Goal: Task Accomplishment & Management: Complete application form

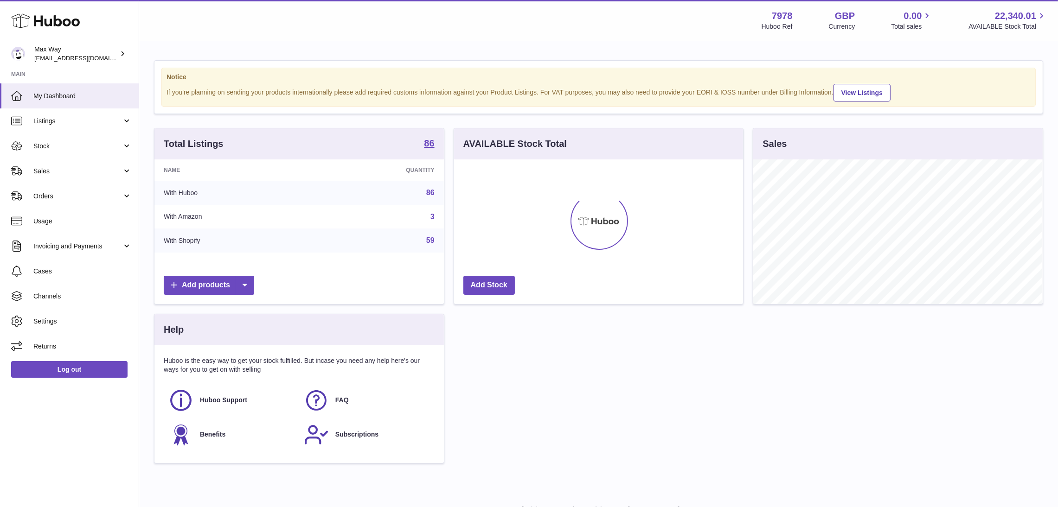
scroll to position [145, 289]
click at [40, 172] on span "Sales" at bounding box center [77, 171] width 89 height 9
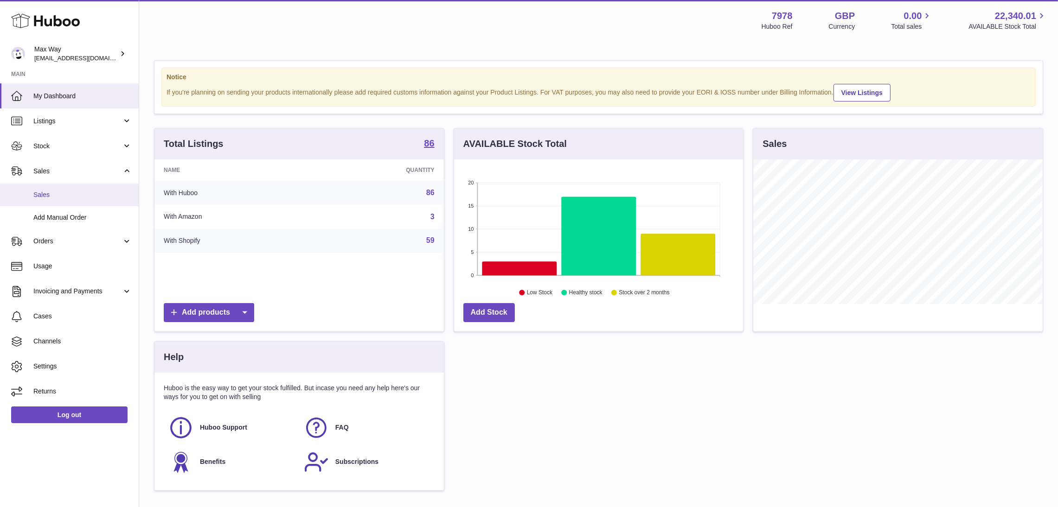
click at [44, 199] on span "Sales" at bounding box center [82, 195] width 98 height 9
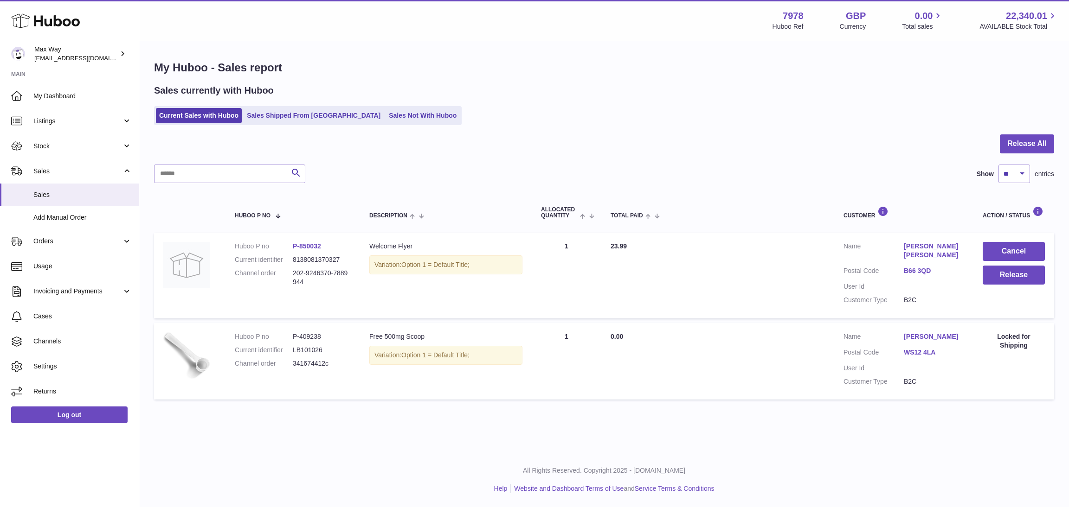
click at [385, 118] on link "Sales Not With Huboo" at bounding box center [422, 115] width 74 height 15
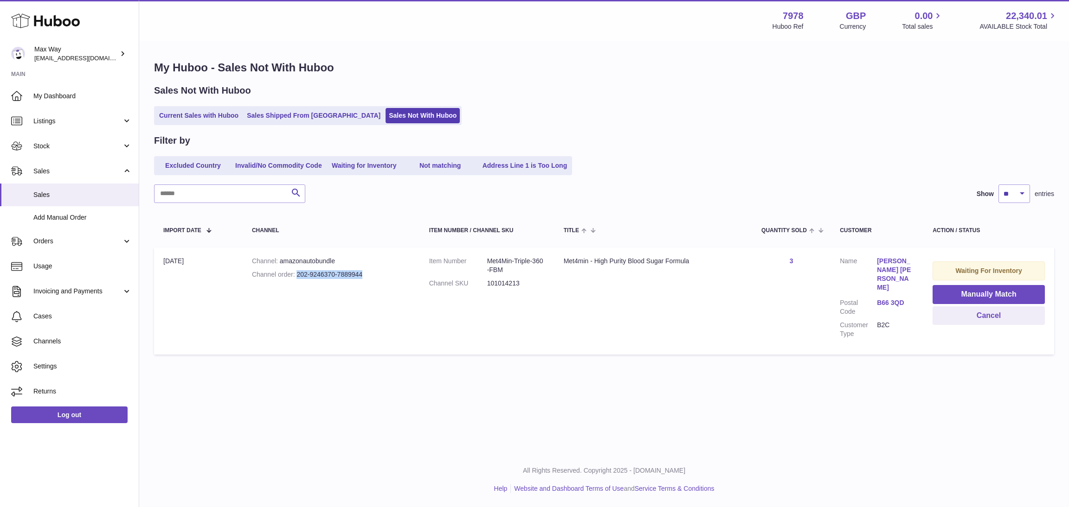
drag, startPoint x: 297, startPoint y: 274, endPoint x: 375, endPoint y: 275, distance: 77.5
click at [375, 275] on div "Channel order 202-9246370-7889944" at bounding box center [331, 274] width 159 height 9
copy div "202-9246370-7889944"
click at [71, 215] on span "Add Manual Order" at bounding box center [82, 217] width 98 height 9
click at [193, 192] on input "text" at bounding box center [229, 194] width 151 height 19
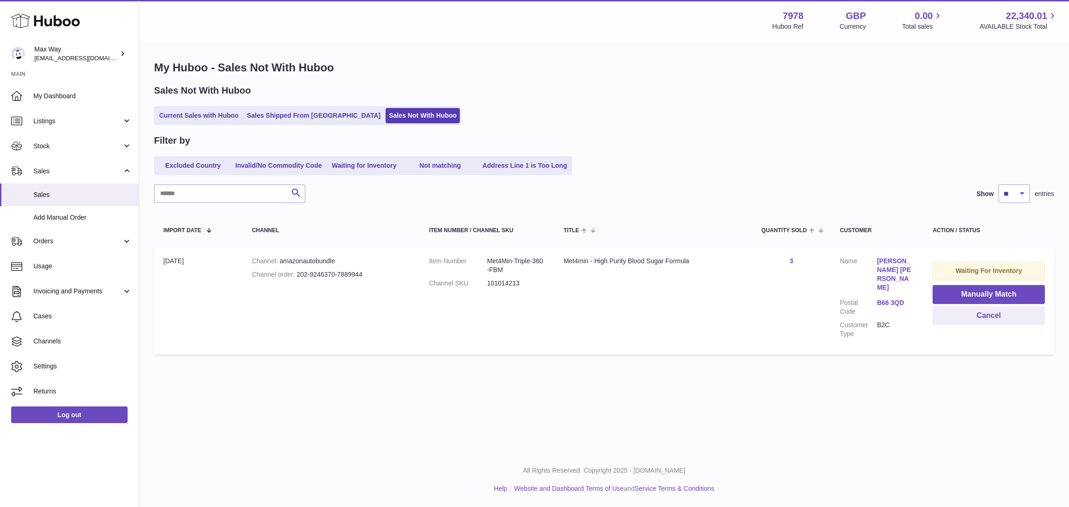
click at [889, 263] on link "Michael Nana Eshun" at bounding box center [895, 274] width 37 height 35
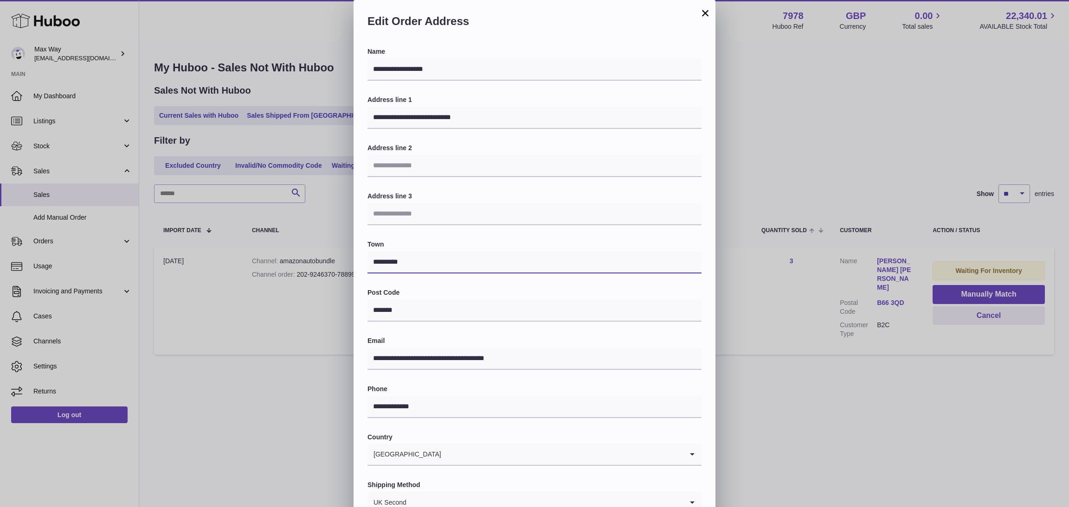
drag, startPoint x: 372, startPoint y: 263, endPoint x: 472, endPoint y: 263, distance: 100.2
click at [472, 263] on input "*********" at bounding box center [534, 262] width 334 height 22
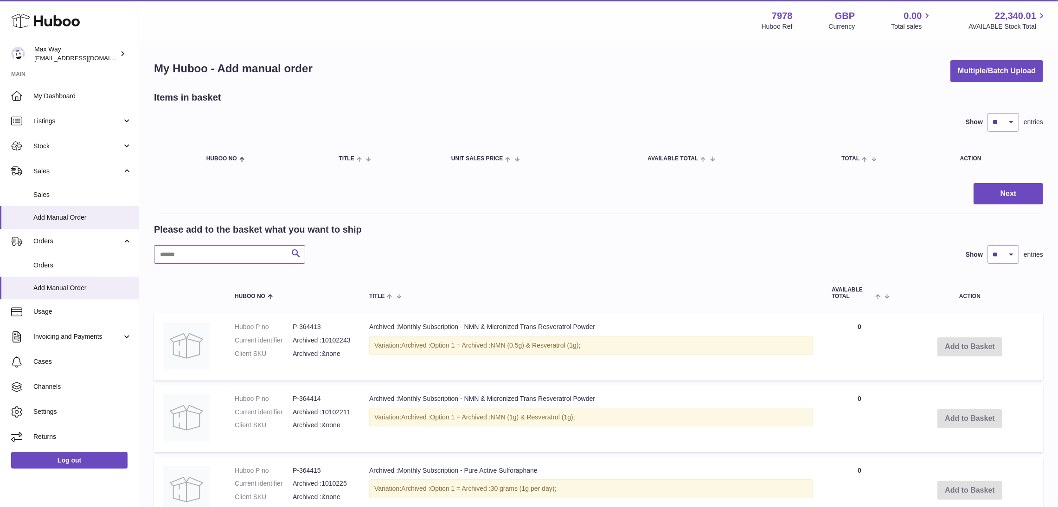
click at [249, 254] on input "text" at bounding box center [229, 254] width 151 height 19
click at [211, 258] on input "text" at bounding box center [229, 254] width 151 height 19
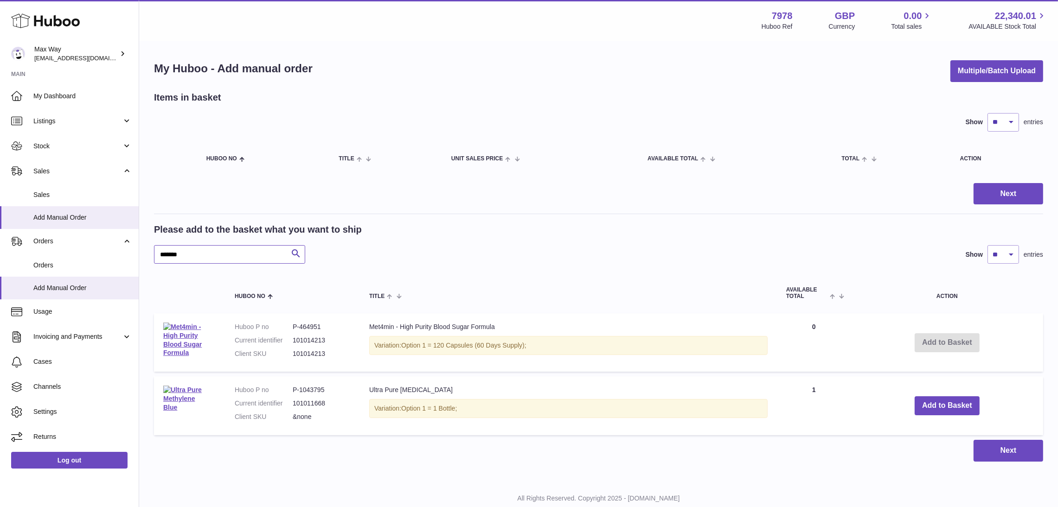
type input "*******"
